Goal: Task Accomplishment & Management: Use online tool/utility

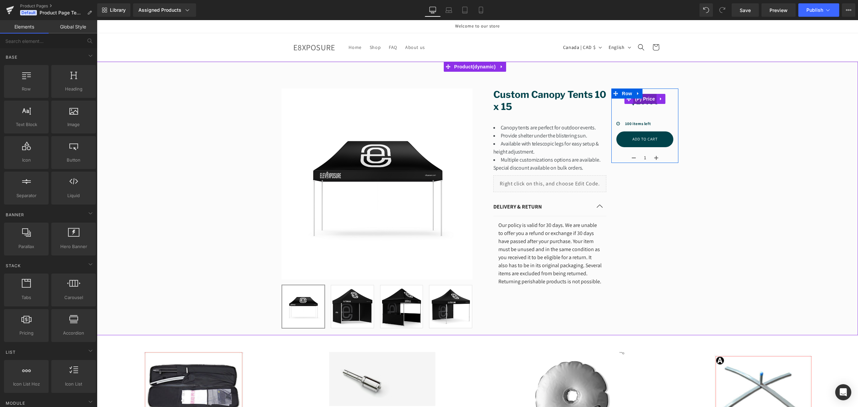
click at [644, 100] on span "(P) Price" at bounding box center [644, 99] width 23 height 10
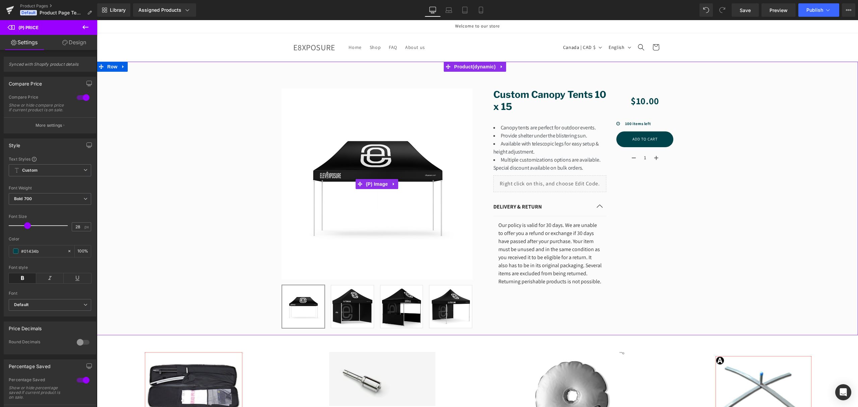
click at [432, 143] on img at bounding box center [376, 183] width 191 height 191
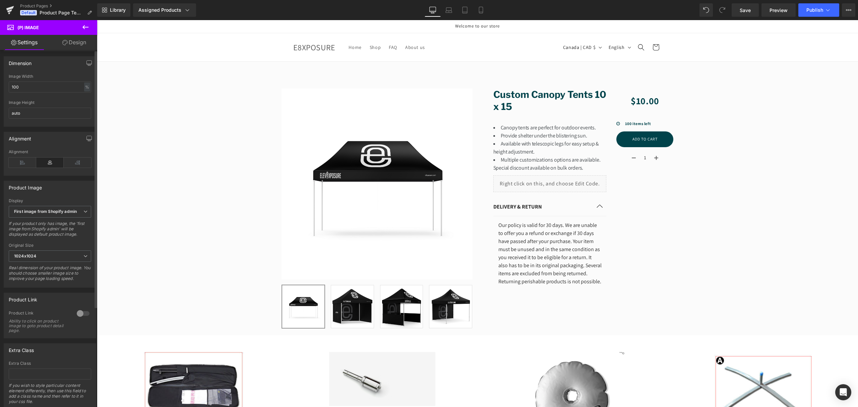
scroll to position [135, 0]
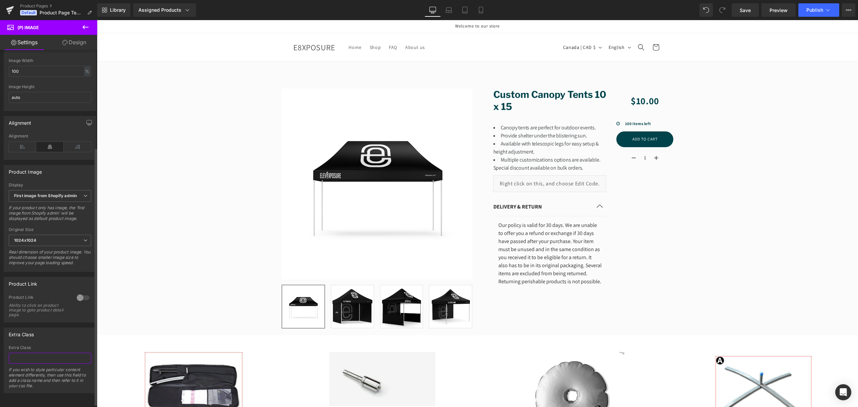
click at [49, 353] on input "text" at bounding box center [50, 358] width 82 height 11
click at [89, 26] on button at bounding box center [85, 27] width 23 height 15
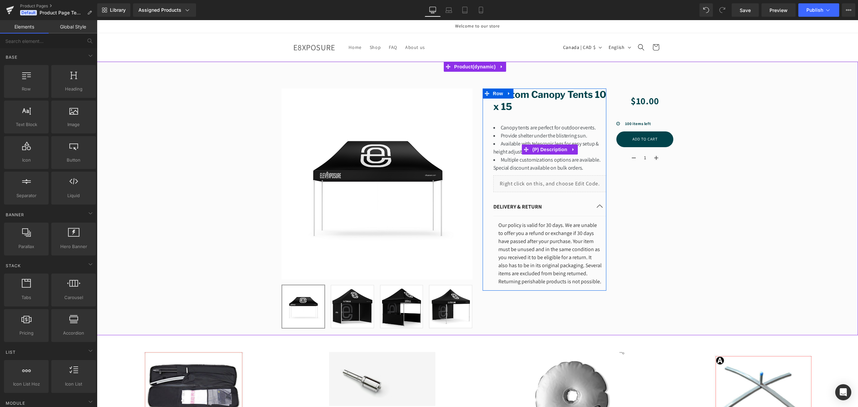
click at [526, 125] on li "Canopy tents are perfect for outdoor events." at bounding box center [549, 128] width 113 height 8
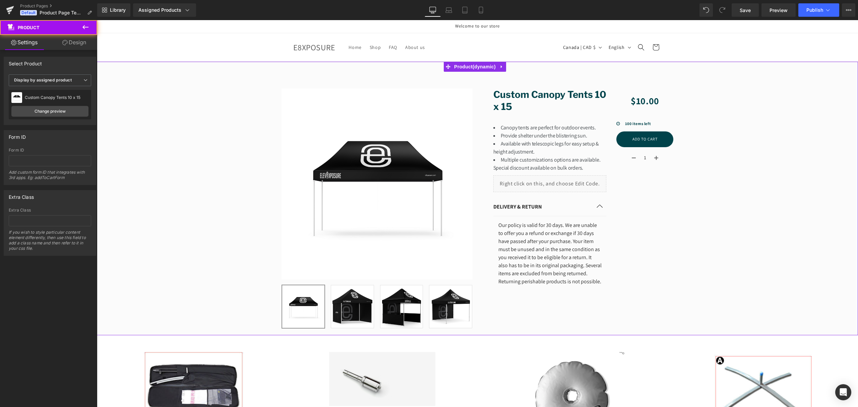
drag, startPoint x: 157, startPoint y: 80, endPoint x: 203, endPoint y: 79, distance: 46.3
click at [157, 80] on div "Sale Off (P) Image ‹" at bounding box center [477, 204] width 761 height 253
click at [203, 161] on div "Sale Off (P) Image ‹" at bounding box center [477, 204] width 761 height 253
click at [266, 128] on div "Sale Off (P) Image ‹" at bounding box center [477, 204] width 761 height 253
click at [38, 220] on input "text" at bounding box center [50, 220] width 82 height 11
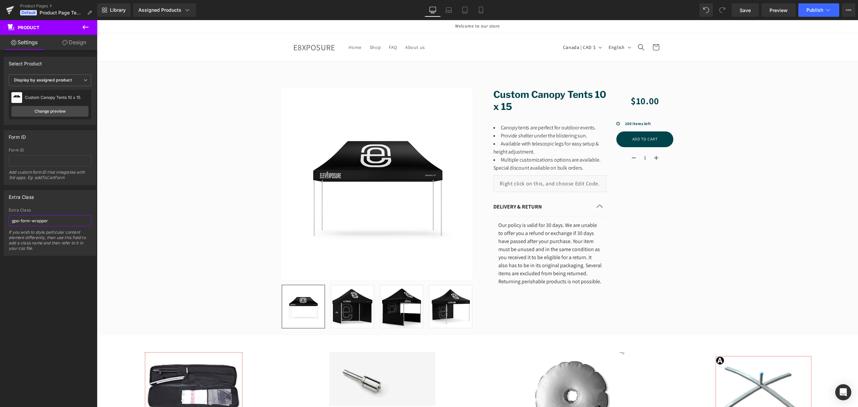
type input "gpo-form-wrapper"
click at [85, 29] on icon at bounding box center [85, 27] width 8 height 8
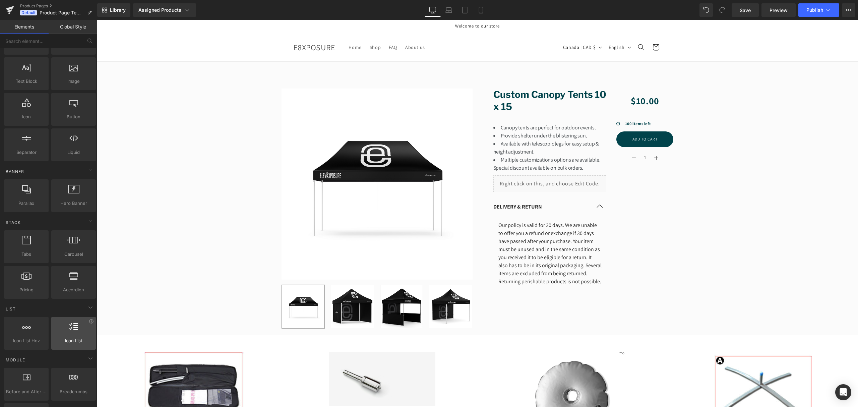
scroll to position [0, 0]
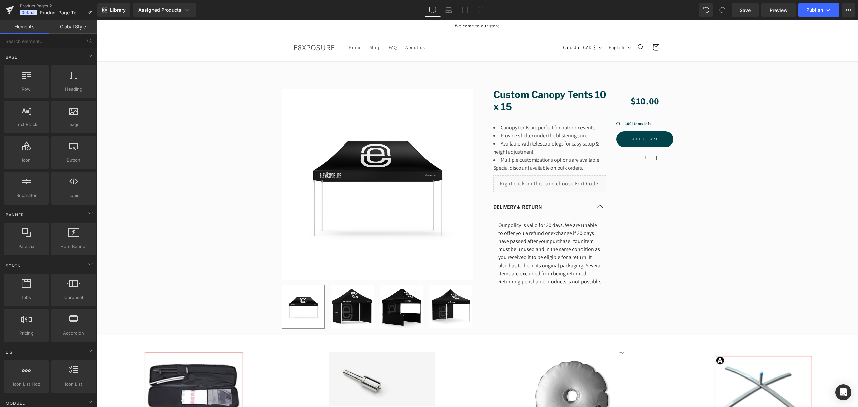
click at [64, 31] on link "Global Style" at bounding box center [73, 26] width 49 height 13
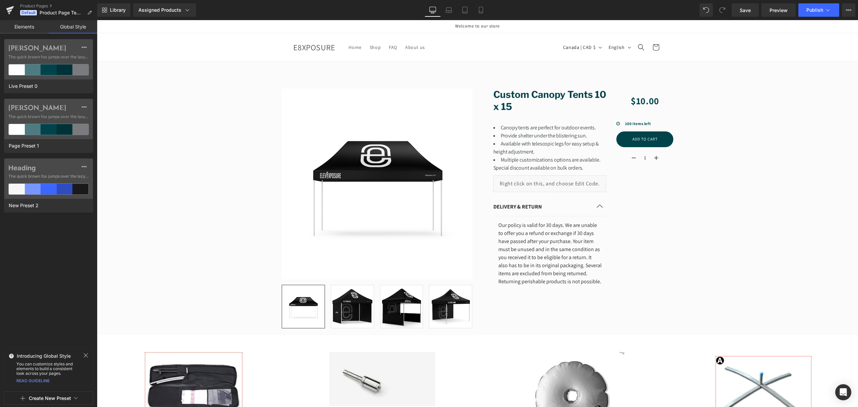
click at [33, 27] on link "Elements" at bounding box center [24, 26] width 49 height 13
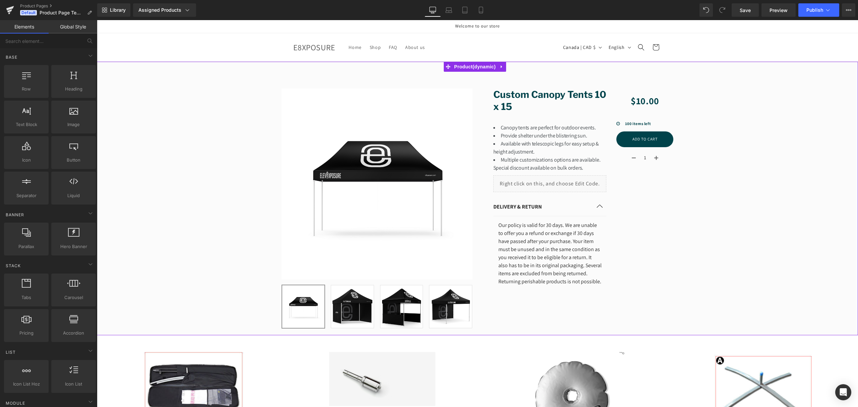
click at [254, 172] on div "Sale Off (P) Image ‹" at bounding box center [477, 204] width 761 height 253
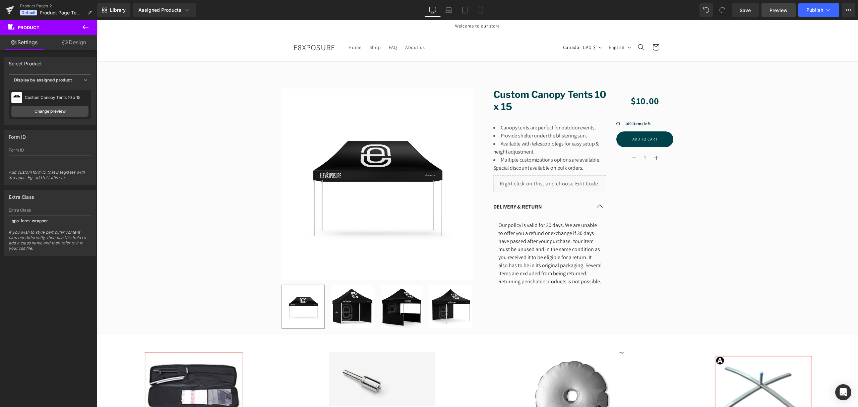
click at [782, 12] on span "Preview" at bounding box center [778, 10] width 18 height 7
click at [752, 12] on link "Save" at bounding box center [744, 9] width 27 height 13
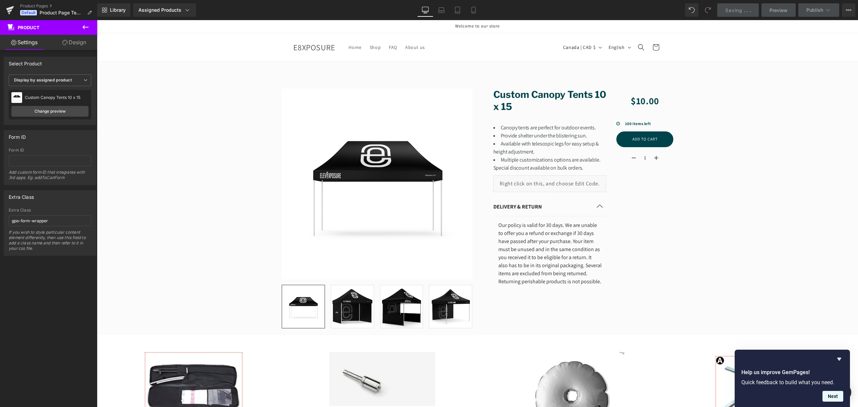
click at [837, 398] on button "Next" at bounding box center [832, 396] width 21 height 11
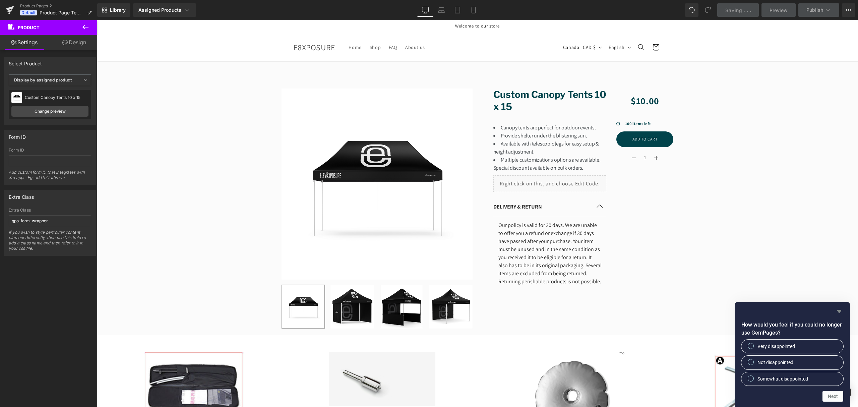
click at [840, 313] on icon "Hide survey" at bounding box center [839, 311] width 8 height 8
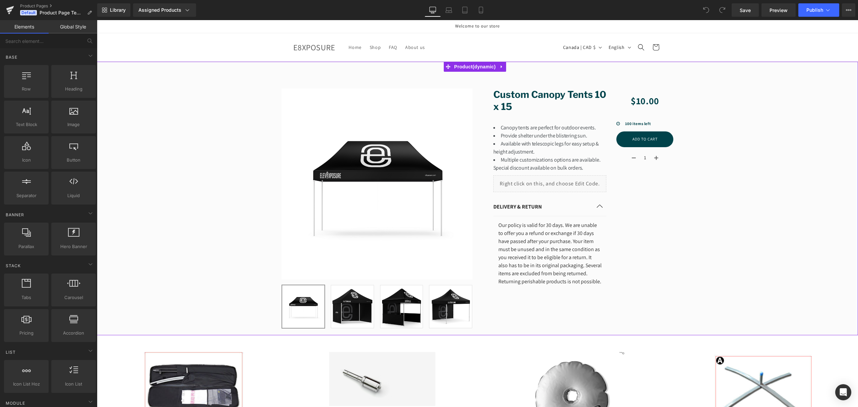
click at [197, 114] on div "Sale Off (P) Image ‹" at bounding box center [477, 204] width 761 height 253
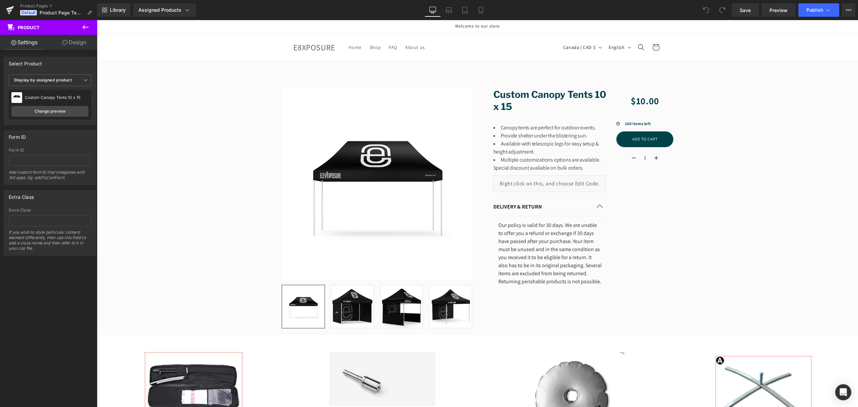
click at [16, 27] on span "Product" at bounding box center [40, 27] width 67 height 15
click at [42, 217] on input "text" at bounding box center [50, 220] width 82 height 11
paste input "gpo-form-wrapper"
type input "gpo-form-wrapper"
click at [745, 10] on span "Save" at bounding box center [745, 10] width 11 height 7
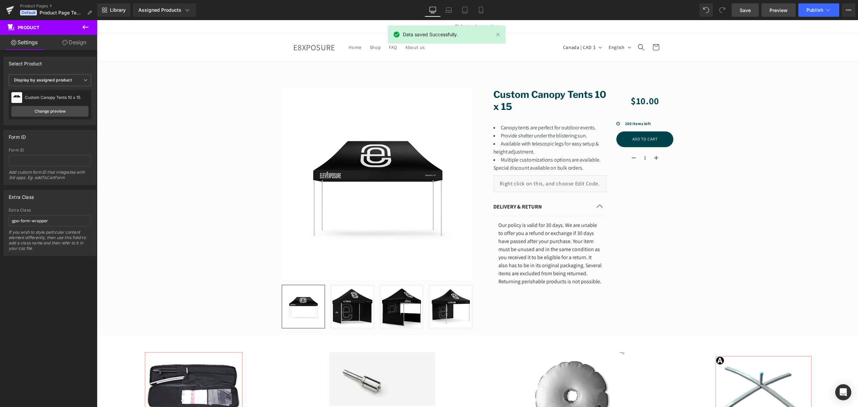
click at [786, 11] on span "Preview" at bounding box center [778, 10] width 18 height 7
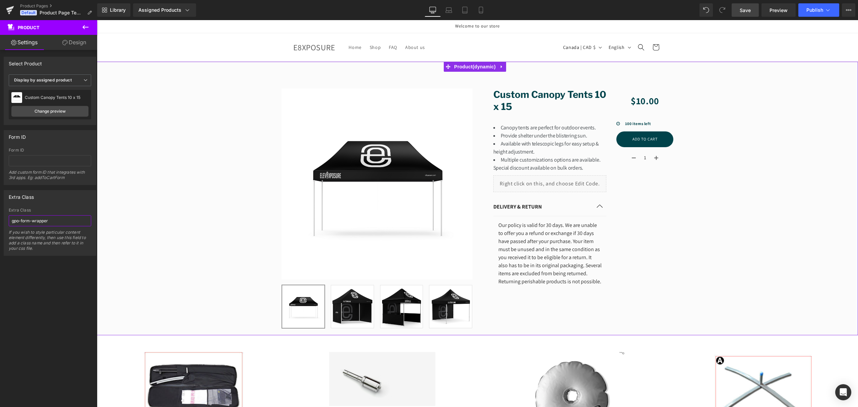
click at [58, 224] on input "gpo-form-wrapper" at bounding box center [50, 220] width 82 height 11
click at [220, 53] on sticky-header "Home Shop FAQ About us Country/region [GEOGRAPHIC_DATA] | CAD $ [GEOGRAPHIC_DAT…" at bounding box center [477, 47] width 761 height 28
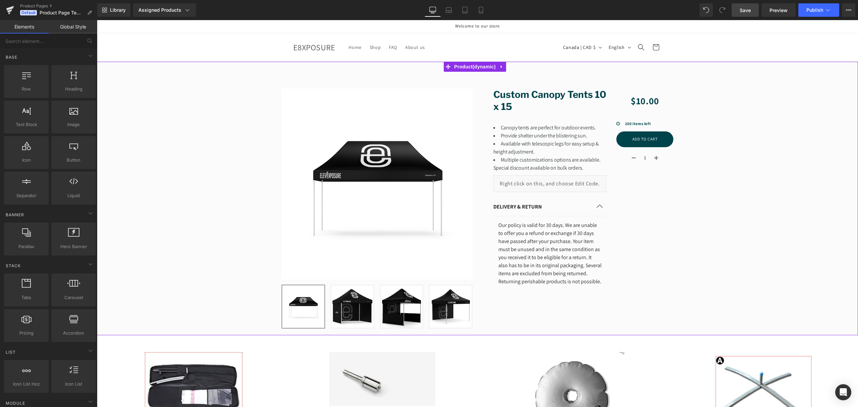
click at [213, 98] on div "Sale Off (P) Image ‹" at bounding box center [477, 204] width 761 height 253
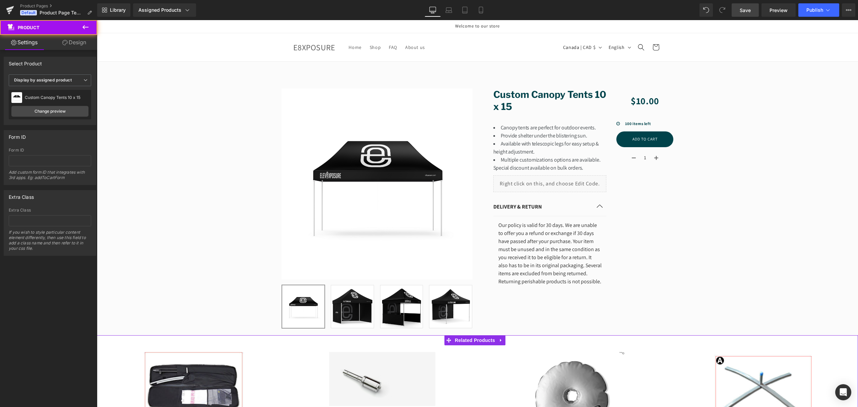
click at [131, 349] on div "Sale Off (P) Image Accessories (P) Title $0 $12.00 (P) Price Add to cart (P) Ca…" at bounding box center [192, 412] width 190 height 134
click at [190, 254] on div "Sale Off (P) Image ‹" at bounding box center [477, 204] width 761 height 253
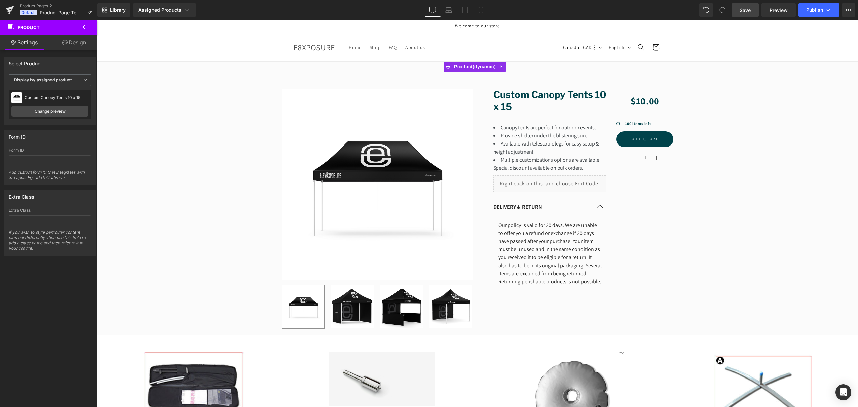
click at [66, 48] on link "Design" at bounding box center [74, 42] width 49 height 15
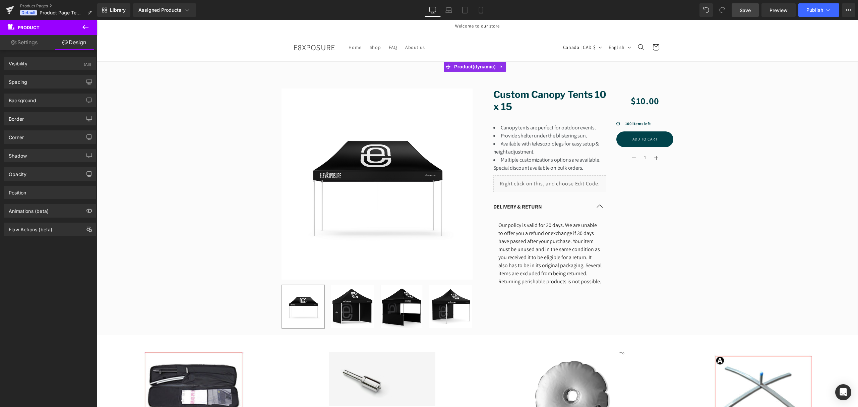
click at [35, 45] on link "Settings" at bounding box center [24, 42] width 49 height 15
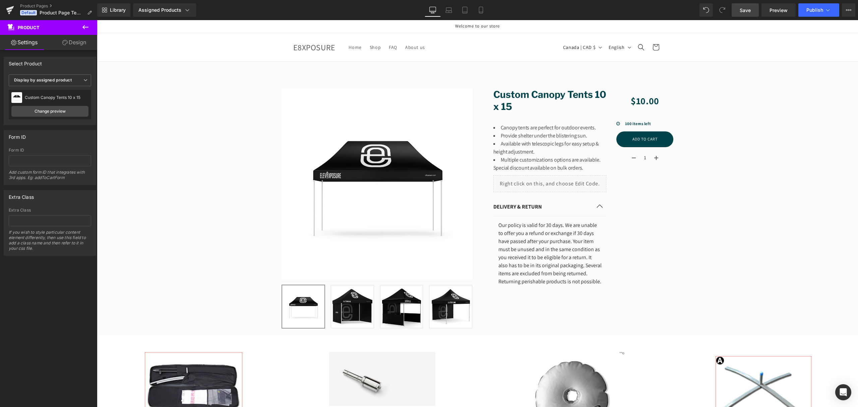
click at [210, 54] on sticky-header "Home Shop FAQ About us Country/region [GEOGRAPHIC_DATA] | CAD $ [GEOGRAPHIC_DAT…" at bounding box center [477, 47] width 761 height 28
click at [208, 111] on div "Sale Off (P) Image ‹" at bounding box center [477, 204] width 761 height 253
click at [42, 31] on span "Product" at bounding box center [40, 27] width 67 height 15
click at [10, 29] on icon at bounding box center [10, 26] width 7 height 6
drag, startPoint x: 42, startPoint y: 28, endPoint x: 52, endPoint y: 28, distance: 10.7
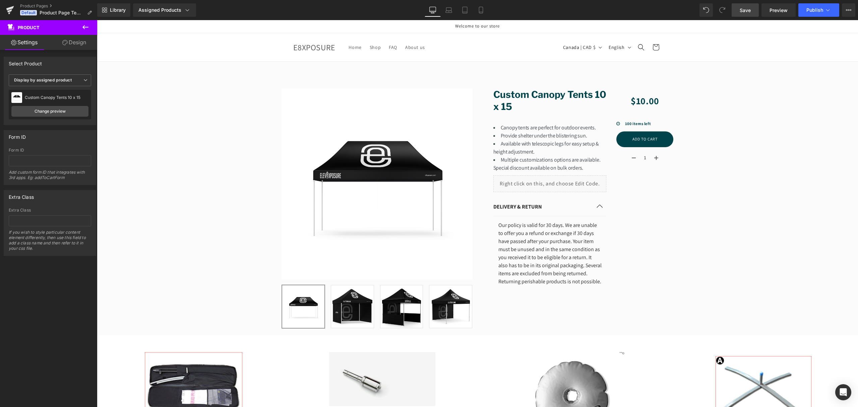
click at [42, 28] on span "Product" at bounding box center [40, 27] width 67 height 15
click at [748, 11] on span "Save" at bounding box center [745, 10] width 11 height 7
click at [179, 132] on div "Sale Off (P) Image ‹" at bounding box center [477, 204] width 761 height 253
click at [189, 115] on div "Sale Off (P) Image ‹" at bounding box center [477, 204] width 761 height 253
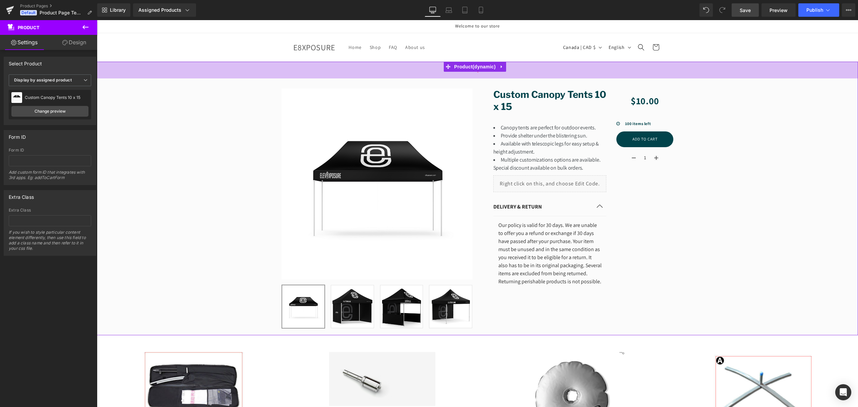
click at [165, 78] on div "50px" at bounding box center [477, 70] width 761 height 17
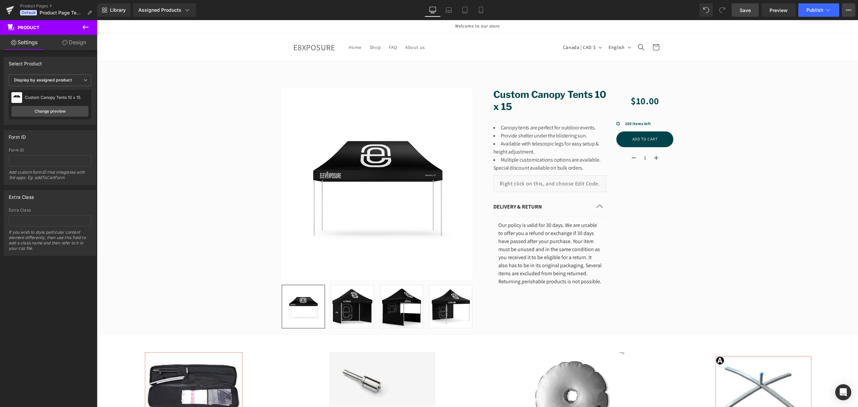
click at [850, 9] on icon at bounding box center [851, 9] width 2 height 1
click at [501, 66] on icon at bounding box center [501, 66] width 1 height 3
click at [517, 67] on link at bounding box center [514, 67] width 9 height 10
click at [451, 67] on span at bounding box center [448, 67] width 9 height 10
click at [450, 67] on icon at bounding box center [448, 66] width 5 height 5
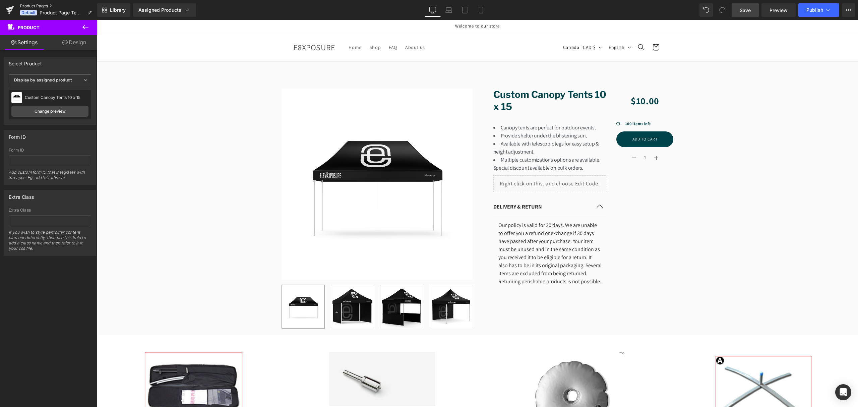
click at [31, 6] on link "Product Pages" at bounding box center [58, 5] width 77 height 5
click at [186, 11] on icon at bounding box center [187, 10] width 7 height 7
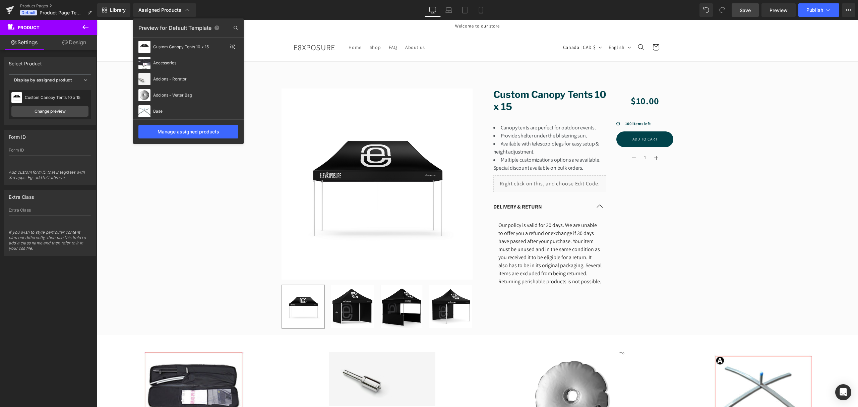
click at [151, 177] on div at bounding box center [477, 213] width 761 height 387
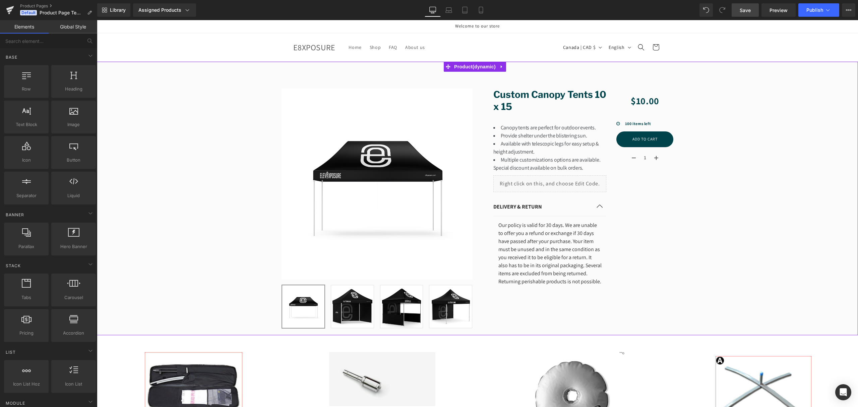
click at [184, 143] on div "Sale Off (P) Image ‹" at bounding box center [477, 204] width 761 height 253
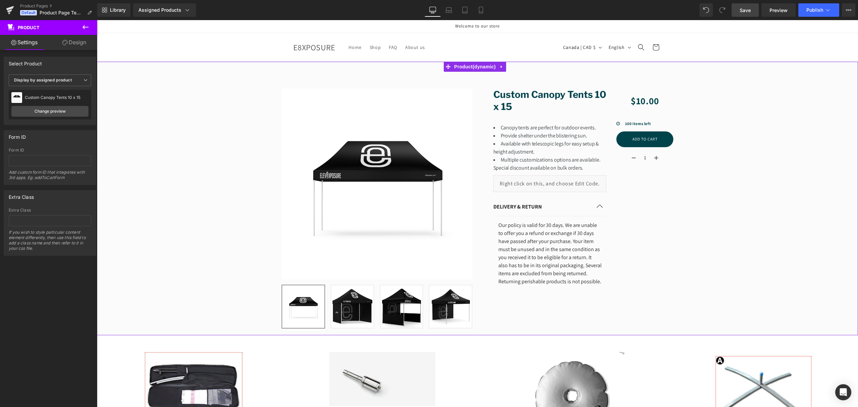
click at [62, 49] on link "Design" at bounding box center [74, 42] width 49 height 15
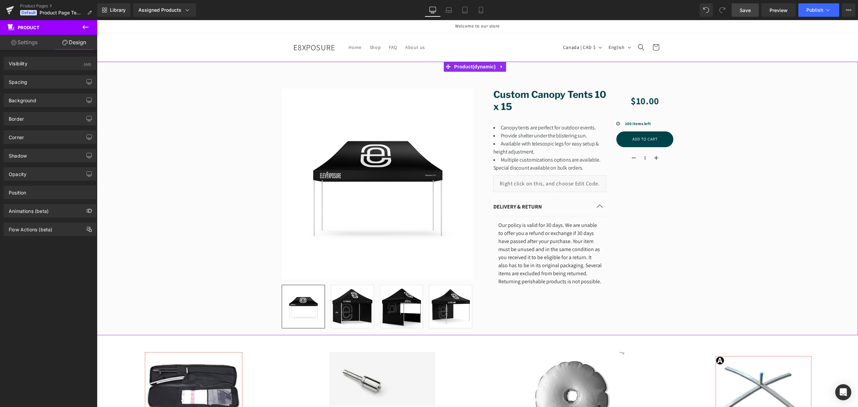
click at [26, 45] on link "Settings" at bounding box center [24, 42] width 49 height 15
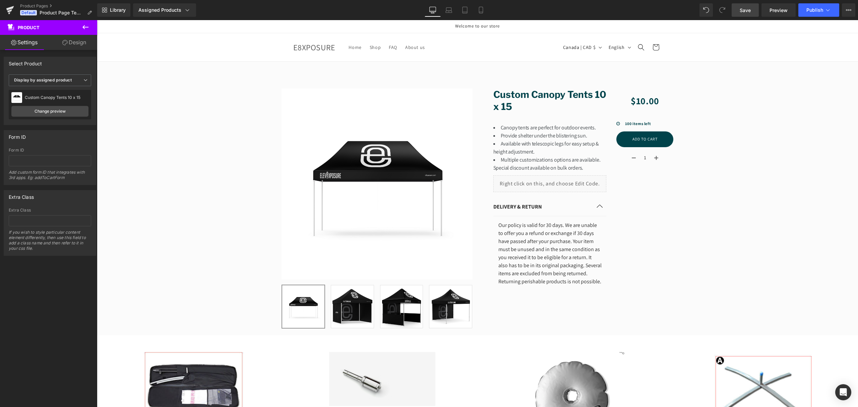
click at [7, 30] on span "Product" at bounding box center [40, 27] width 67 height 15
click at [8, 29] on icon at bounding box center [10, 26] width 7 height 6
click at [82, 29] on icon at bounding box center [85, 27] width 8 height 8
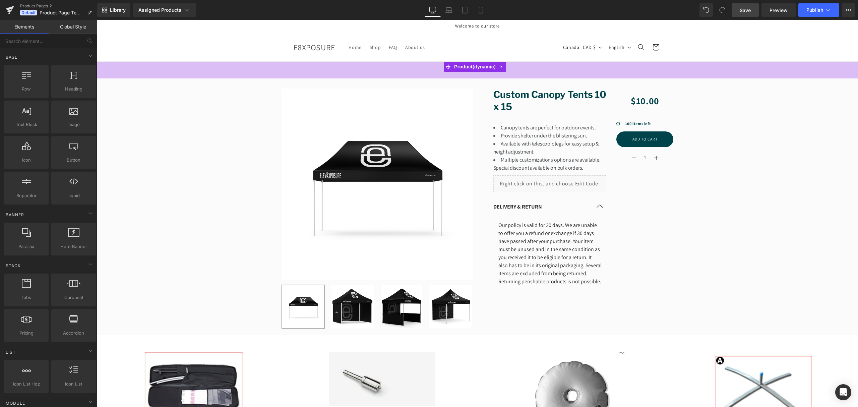
click at [123, 73] on div "50px" at bounding box center [477, 70] width 761 height 17
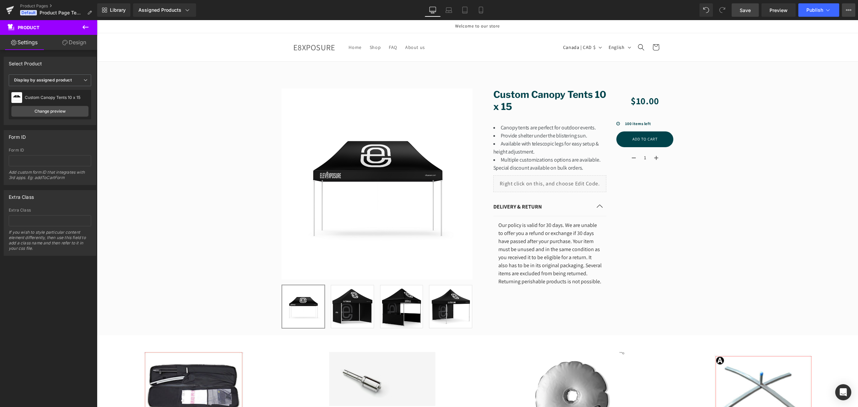
click at [844, 11] on button "View Live Page View with current Template Save Template to Library Schedule Pub…" at bounding box center [848, 9] width 13 height 13
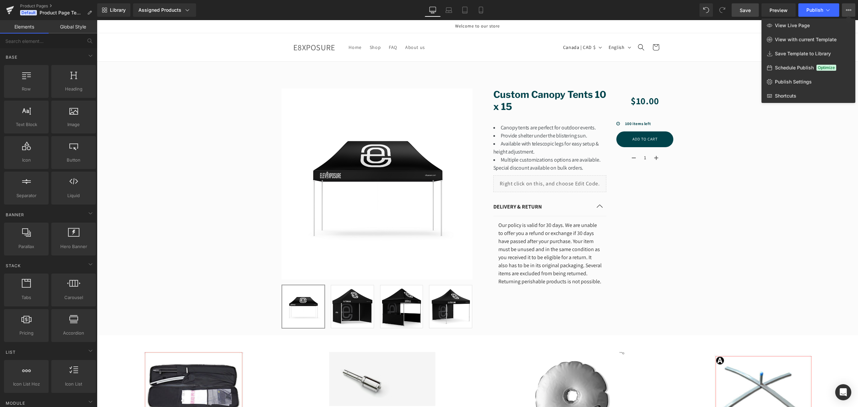
drag, startPoint x: 748, startPoint y: 169, endPoint x: 653, endPoint y: 141, distance: 98.9
click at [748, 169] on div at bounding box center [477, 213] width 761 height 387
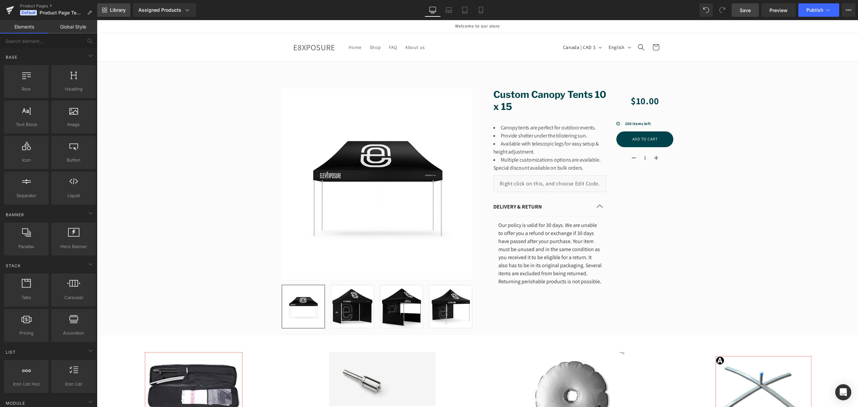
click at [115, 9] on span "Library" at bounding box center [118, 10] width 16 height 6
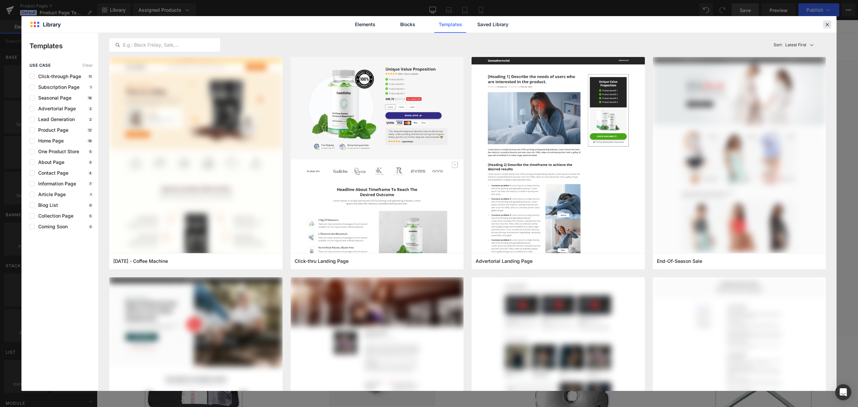
click at [824, 23] on icon at bounding box center [827, 24] width 6 height 6
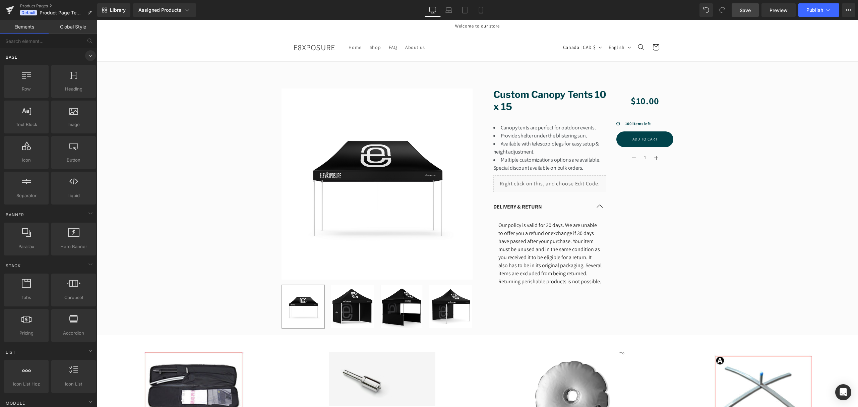
click at [88, 57] on icon at bounding box center [90, 56] width 8 height 8
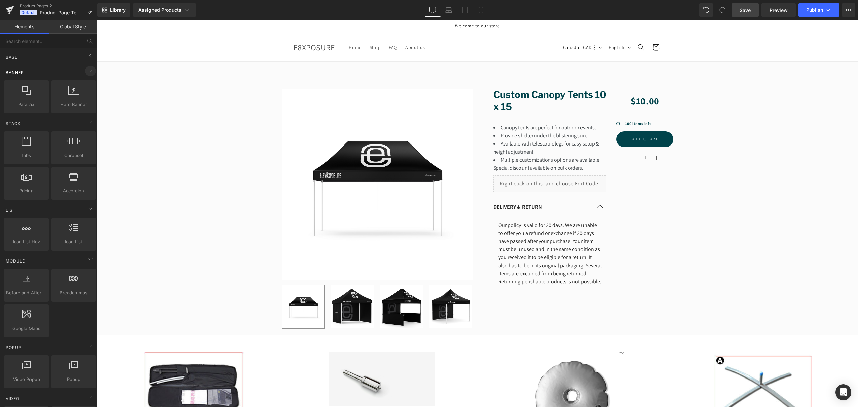
click at [89, 69] on icon at bounding box center [90, 71] width 8 height 8
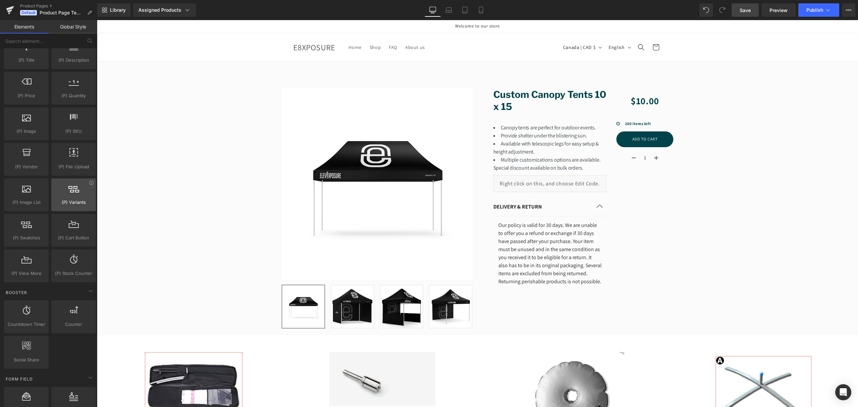
scroll to position [630, 0]
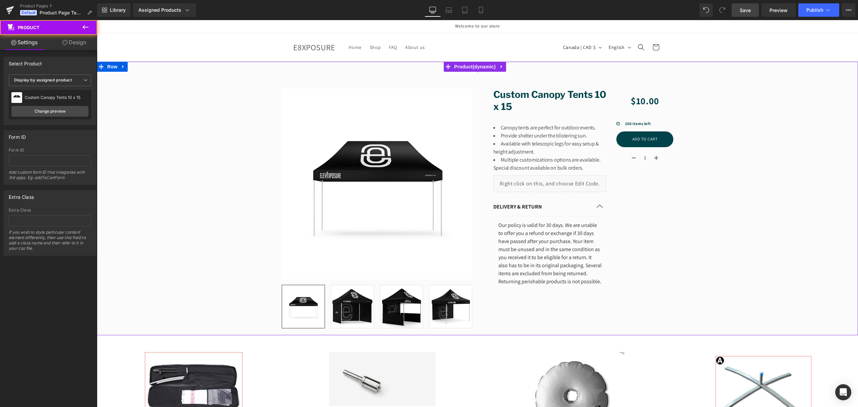
click at [227, 71] on div "50px" at bounding box center [477, 70] width 761 height 17
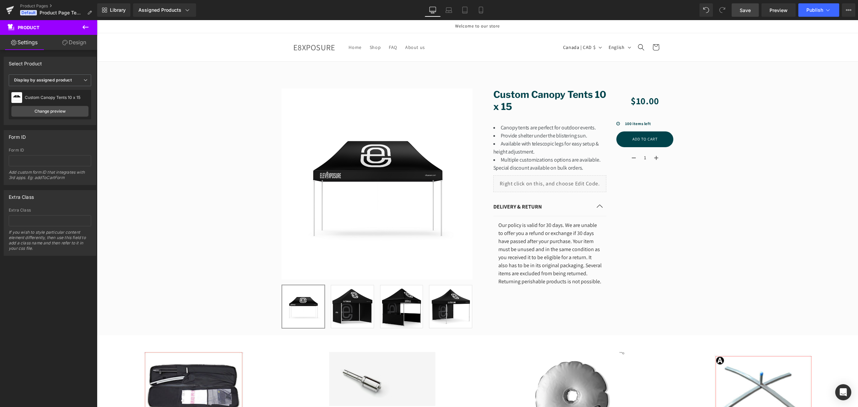
click at [741, 7] on span "Save" at bounding box center [745, 10] width 11 height 7
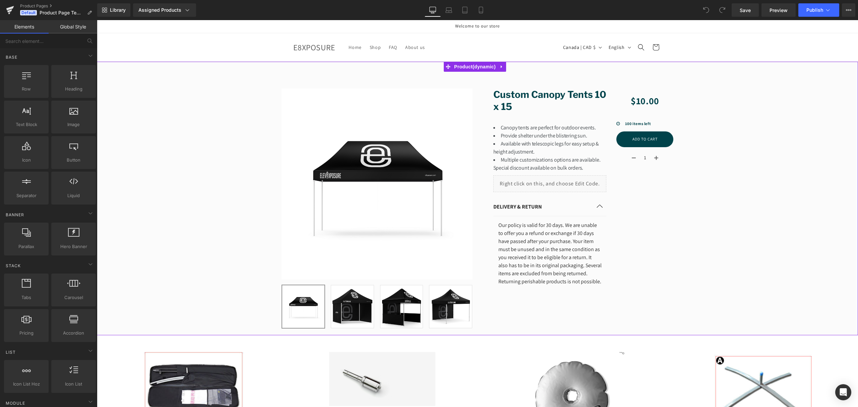
click at [179, 84] on div "Sale Off (P) Image ‹" at bounding box center [477, 204] width 761 height 253
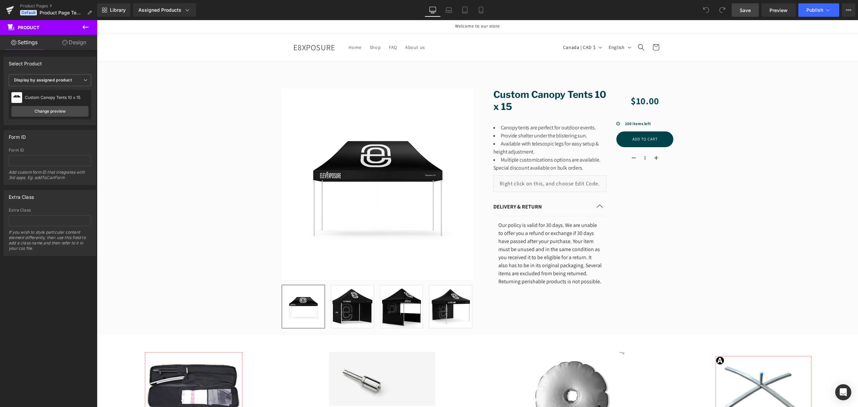
click at [738, 9] on link "Save" at bounding box center [744, 9] width 27 height 13
click at [10, 8] on icon at bounding box center [10, 8] width 8 height 4
